Goal: Information Seeking & Learning: Learn about a topic

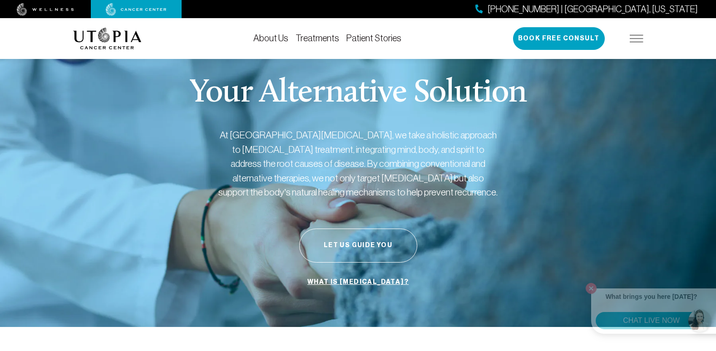
click at [636, 39] on img at bounding box center [637, 38] width 14 height 7
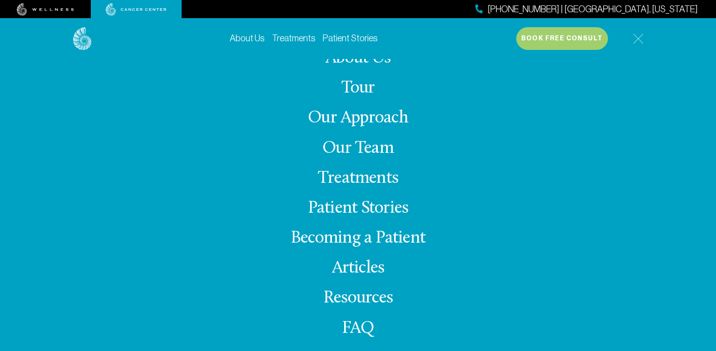
click at [357, 148] on link "Our Team" at bounding box center [357, 149] width 71 height 18
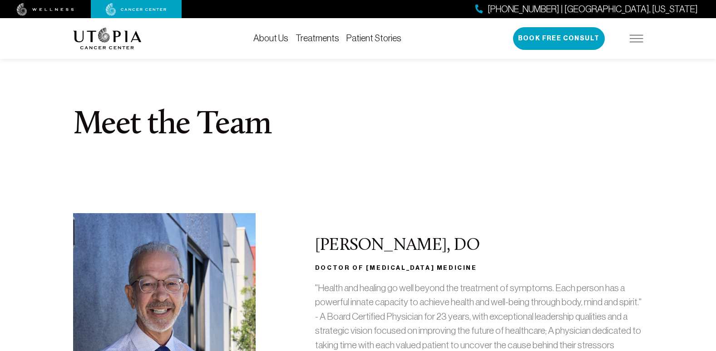
click at [327, 36] on link "Treatments" at bounding box center [318, 38] width 44 height 10
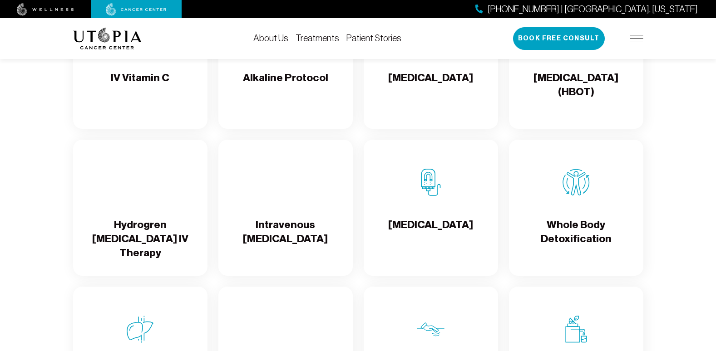
scroll to position [836, 0]
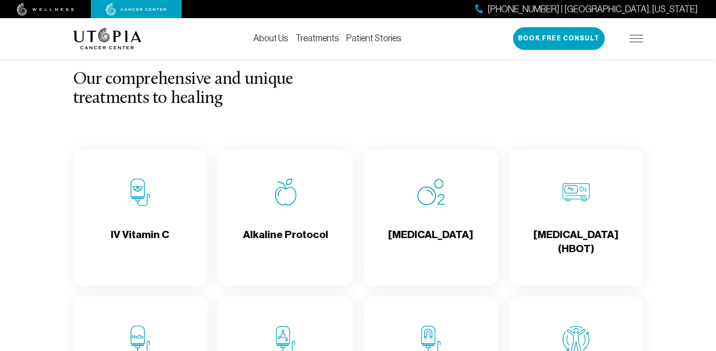
click at [148, 206] on img at bounding box center [140, 192] width 27 height 27
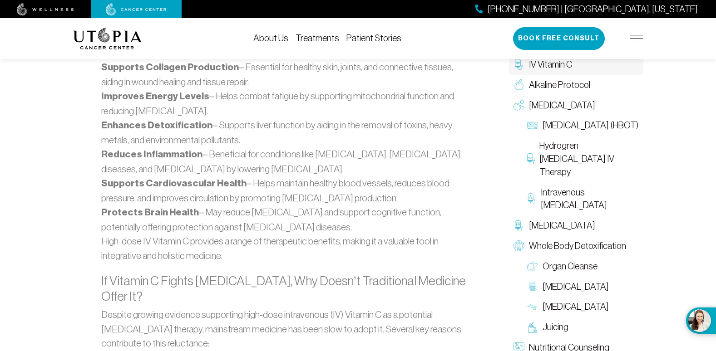
scroll to position [914, 0]
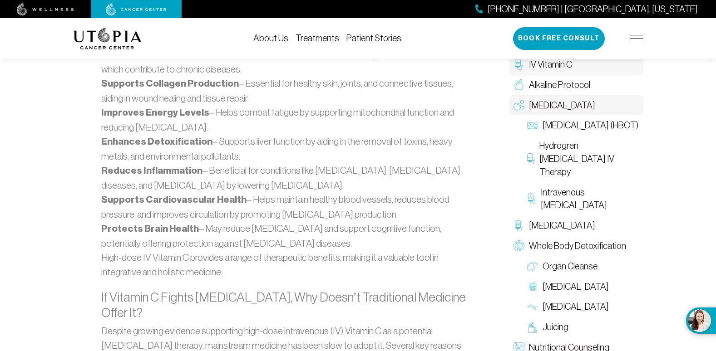
click at [574, 107] on span "[MEDICAL_DATA]" at bounding box center [562, 105] width 66 height 13
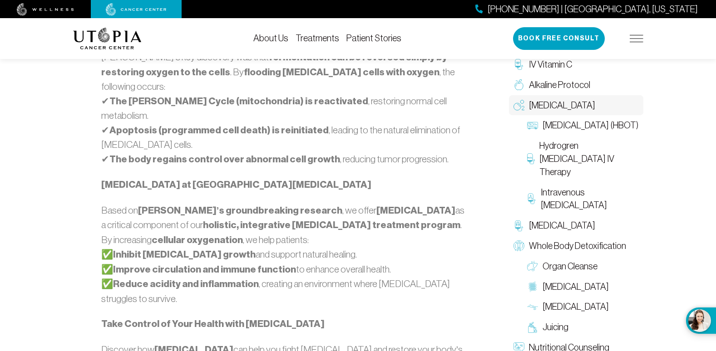
scroll to position [804, 0]
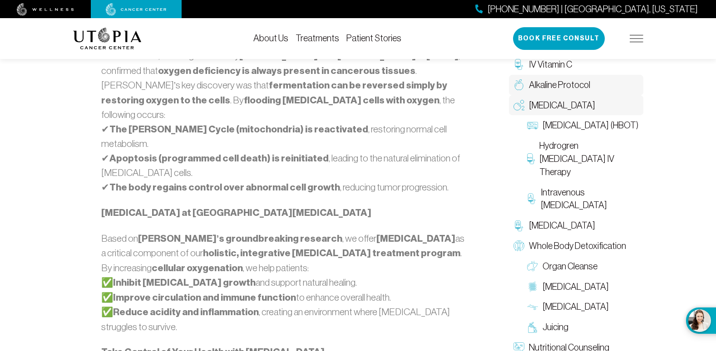
click at [579, 79] on span "Alkaline Protocol" at bounding box center [559, 85] width 61 height 13
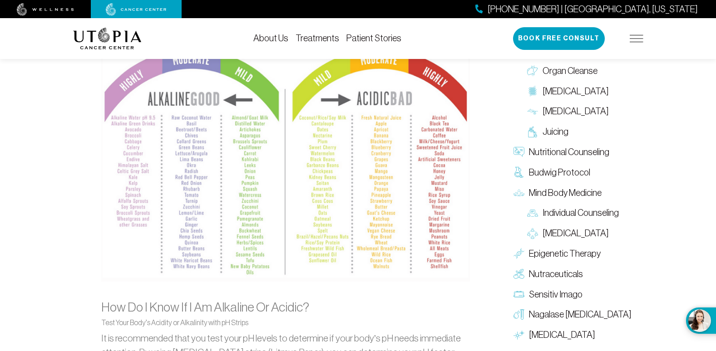
scroll to position [926, 0]
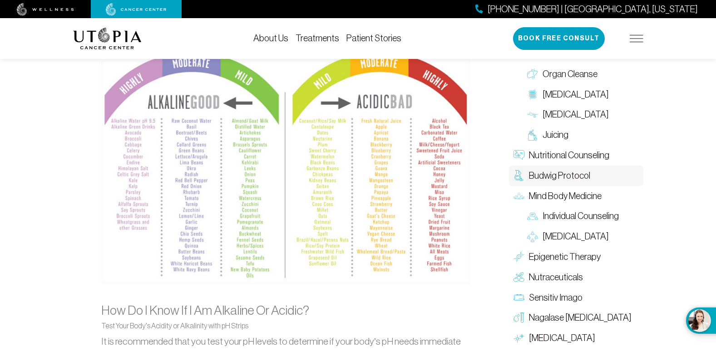
click at [563, 173] on span "Budwig Protocol" at bounding box center [559, 175] width 61 height 13
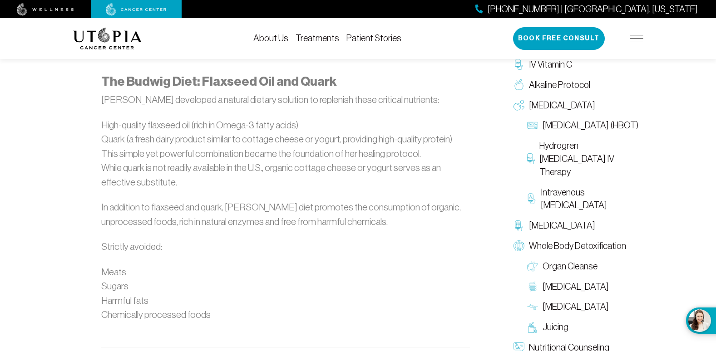
scroll to position [637, 0]
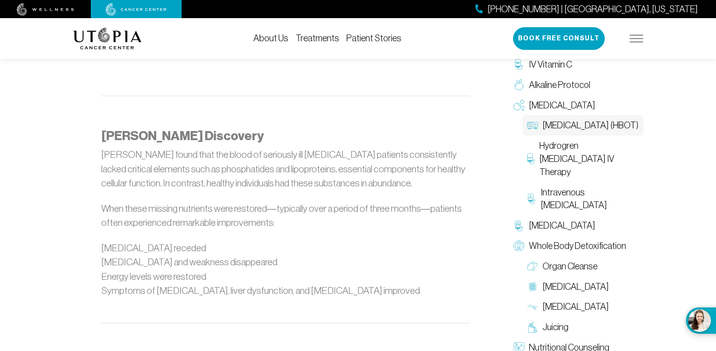
click at [582, 132] on span "[MEDICAL_DATA] (HBOT)" at bounding box center [591, 125] width 96 height 13
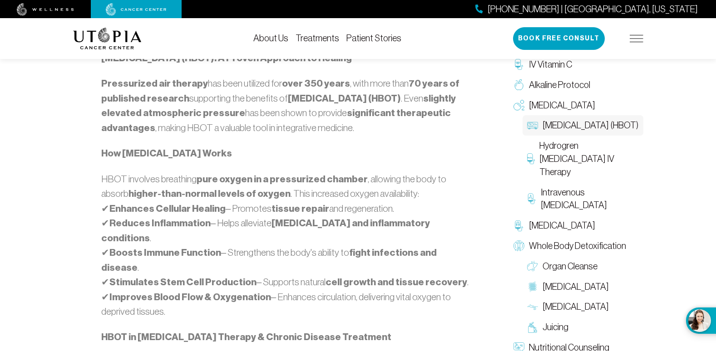
scroll to position [636, 0]
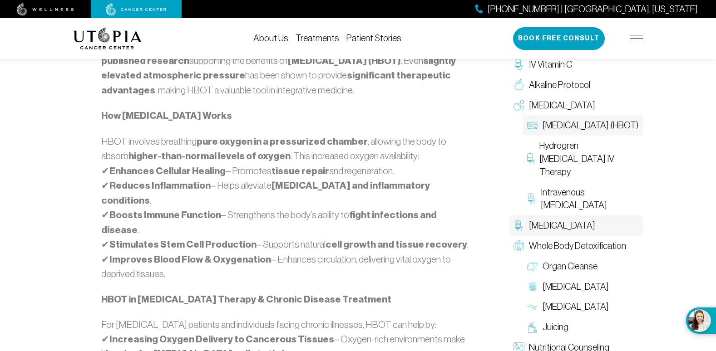
click at [573, 222] on span "[MEDICAL_DATA]" at bounding box center [562, 225] width 66 height 13
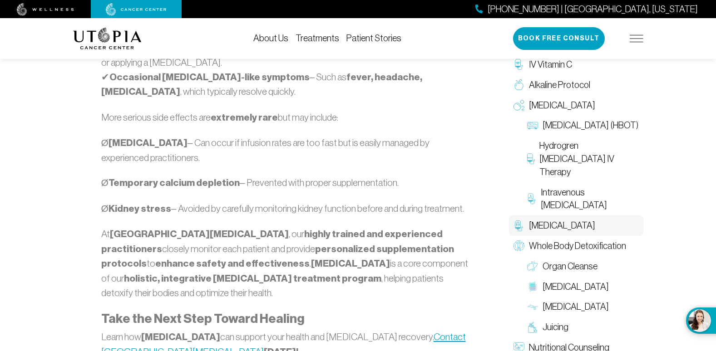
scroll to position [1049, 0]
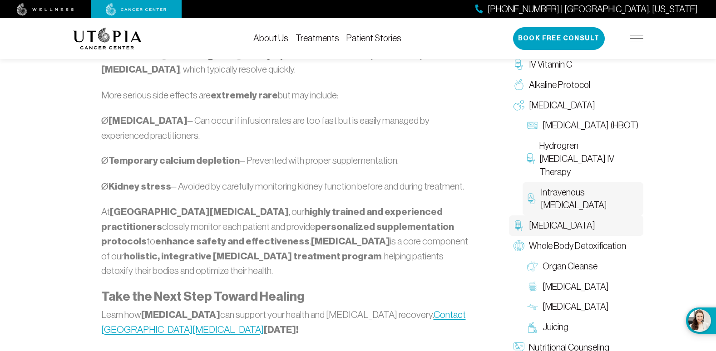
click at [579, 191] on span "Intravenous [MEDICAL_DATA]" at bounding box center [590, 199] width 98 height 26
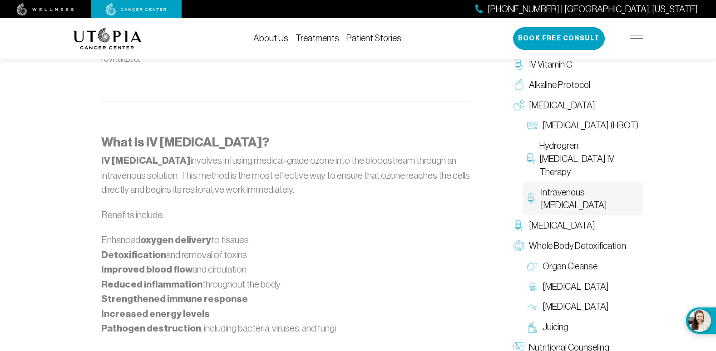
scroll to position [1170, 0]
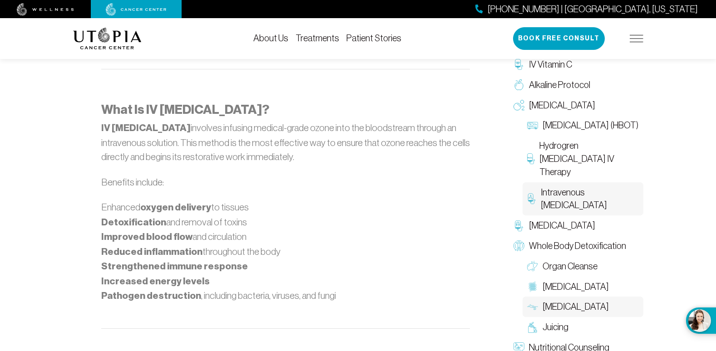
click at [608, 310] on span "[MEDICAL_DATA]" at bounding box center [576, 307] width 66 height 13
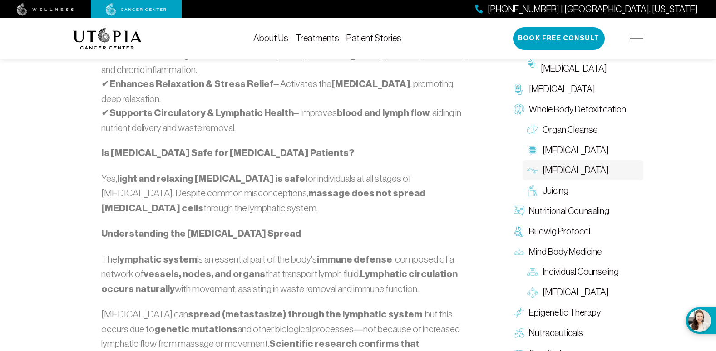
scroll to position [820, 0]
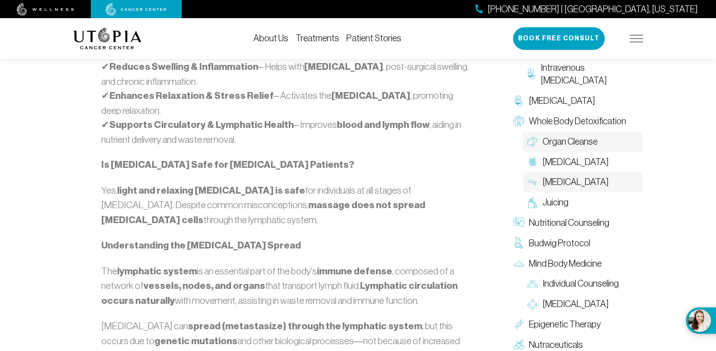
click at [576, 138] on span "Organ Cleanse" at bounding box center [570, 141] width 55 height 13
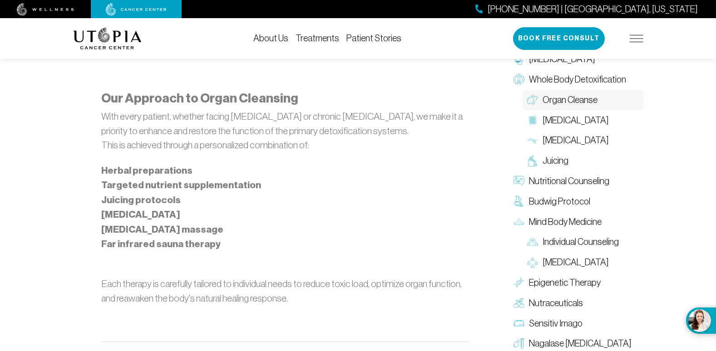
scroll to position [784, 0]
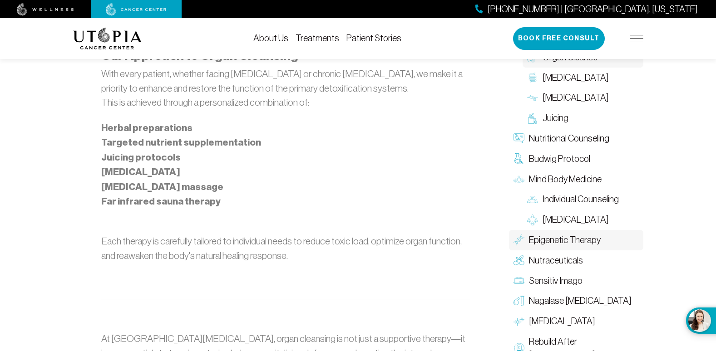
click at [587, 239] on span "Epigenetic Therapy" at bounding box center [565, 240] width 72 height 13
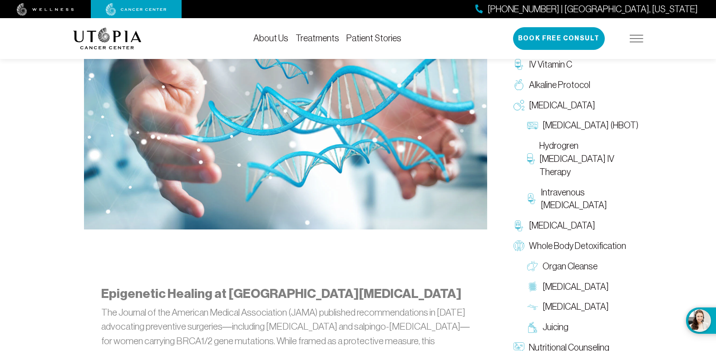
scroll to position [510, 0]
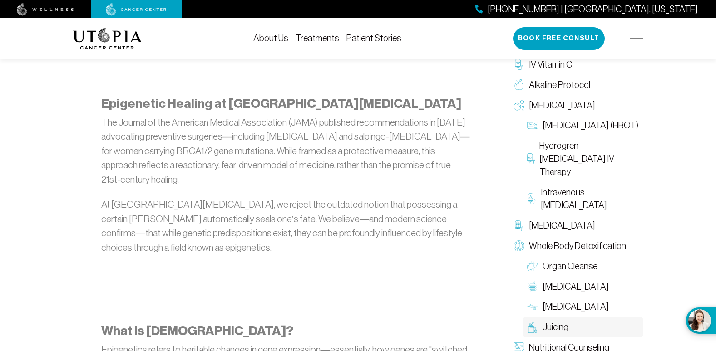
click at [557, 327] on span "Juicing" at bounding box center [556, 327] width 26 height 13
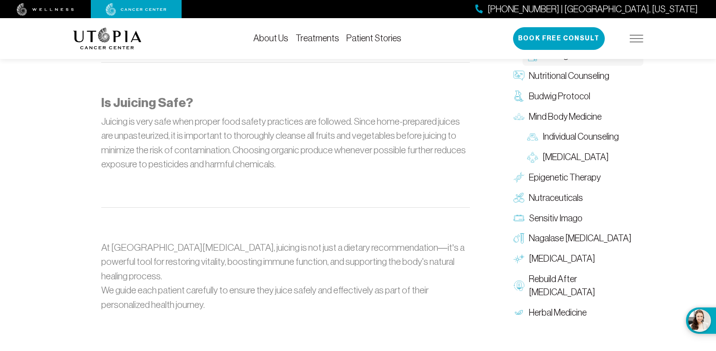
scroll to position [1156, 0]
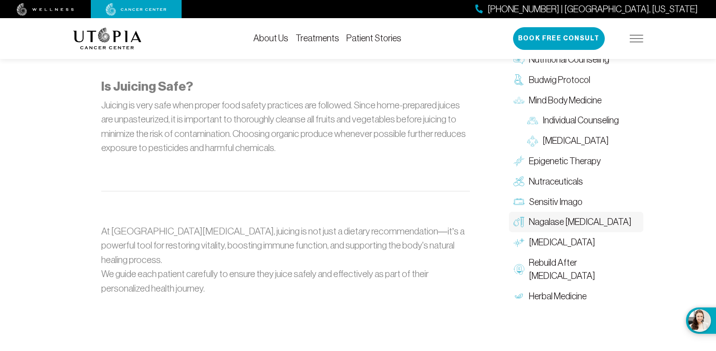
click at [582, 216] on span "Nagalase [MEDICAL_DATA]" at bounding box center [580, 222] width 103 height 13
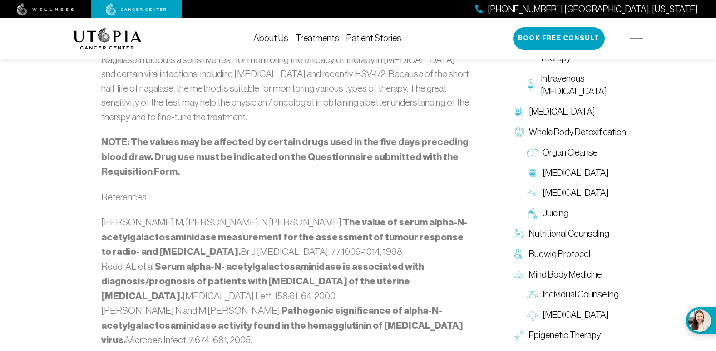
scroll to position [1161, 0]
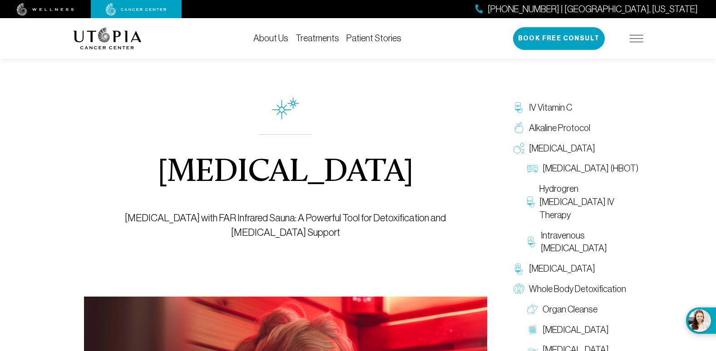
click at [631, 37] on img at bounding box center [637, 38] width 14 height 7
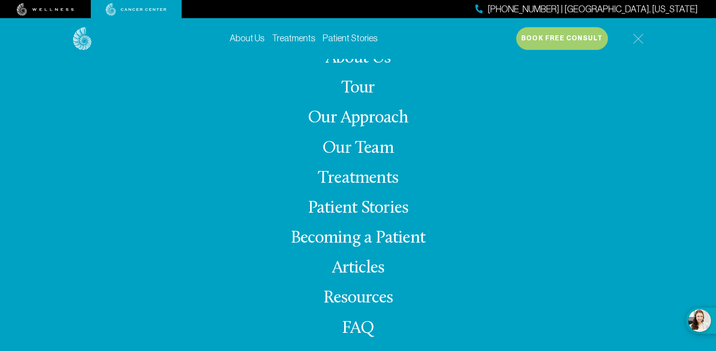
click at [354, 151] on link "Our Team" at bounding box center [357, 149] width 71 height 18
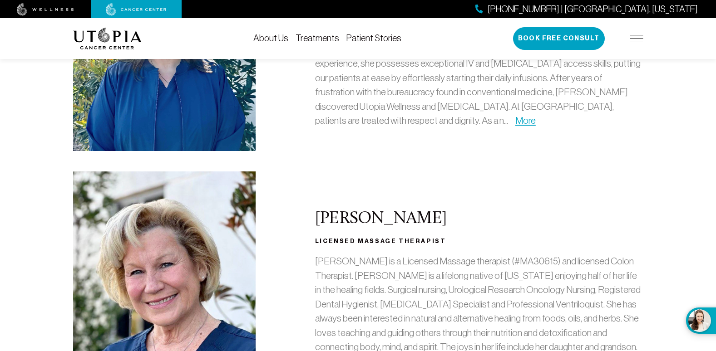
scroll to position [665, 0]
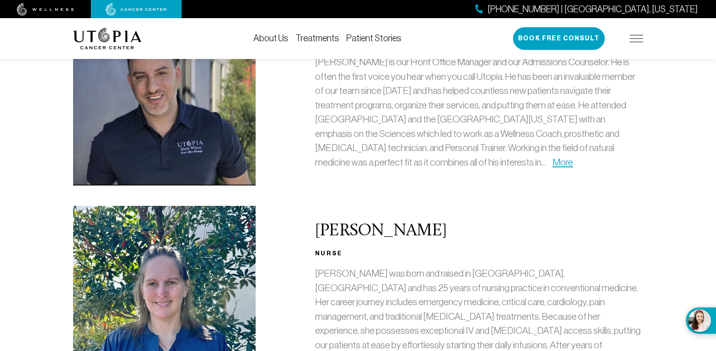
click at [634, 37] on img at bounding box center [637, 38] width 14 height 7
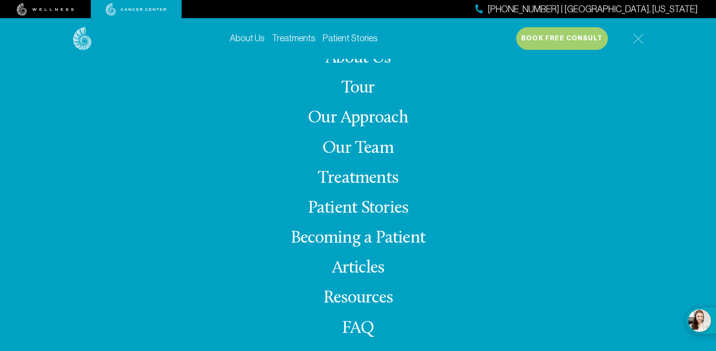
click at [389, 242] on link "Becoming a Patient" at bounding box center [358, 239] width 135 height 18
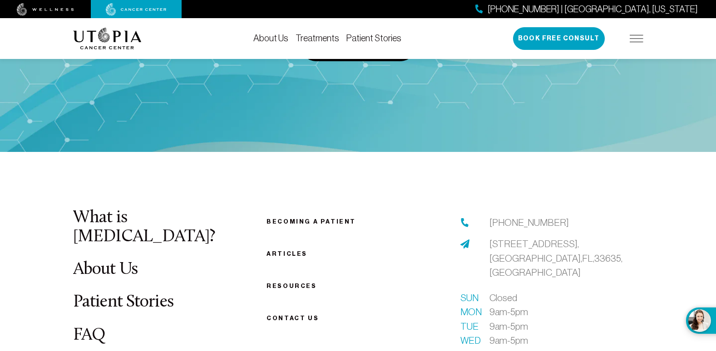
scroll to position [341, 0]
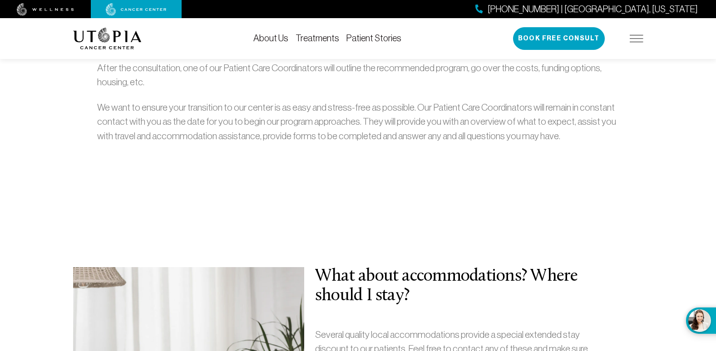
click at [265, 40] on link "About Us" at bounding box center [270, 38] width 35 height 10
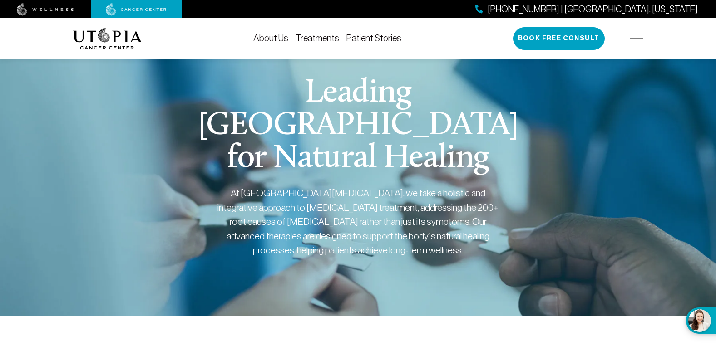
click at [370, 36] on link "Patient Stories" at bounding box center [373, 38] width 55 height 10
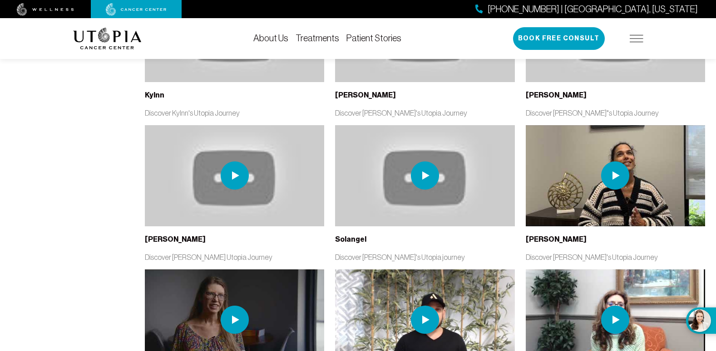
scroll to position [2149, 0]
